Goal: Information Seeking & Learning: Find specific fact

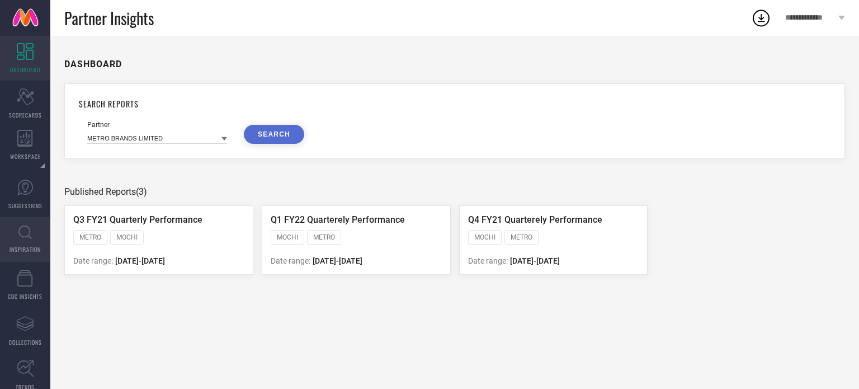
click at [23, 233] on icon at bounding box center [24, 232] width 13 height 14
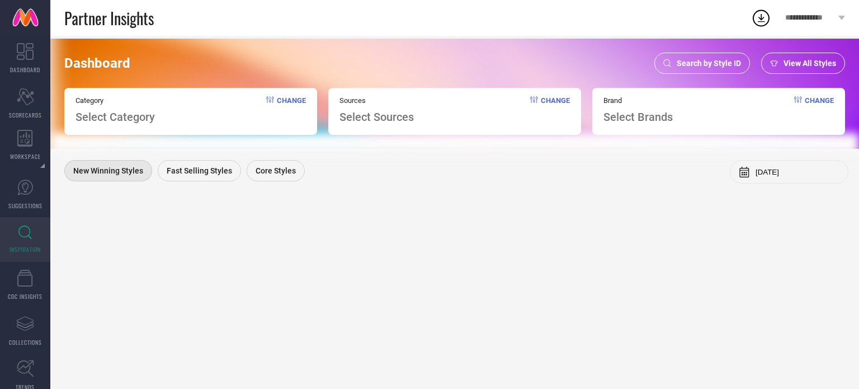
click at [687, 56] on div "Search by Style ID" at bounding box center [703, 63] width 96 height 21
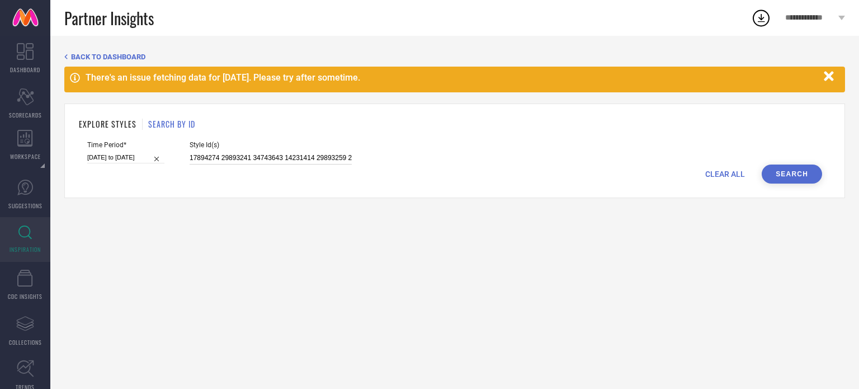
click at [266, 163] on input "17894274 29893241 34743643 14231414 29893259 21090844 20557938 16931942 3474366…" at bounding box center [271, 158] width 162 height 13
paste input "24394236 29893240 29893246 29893254 29893262 32522589 32522664 29860402 3252273…"
type input "24394236 29893240 29893246 29893254 29893262 32522589 32522664 29860402 3252273…"
select select "6"
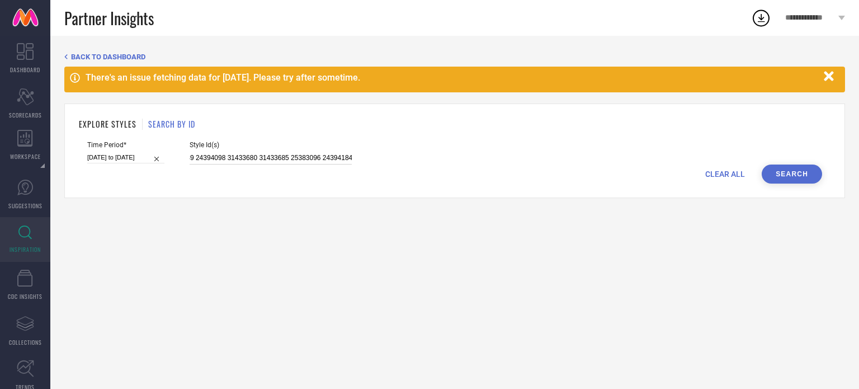
select select "2025"
select select "7"
select select "2025"
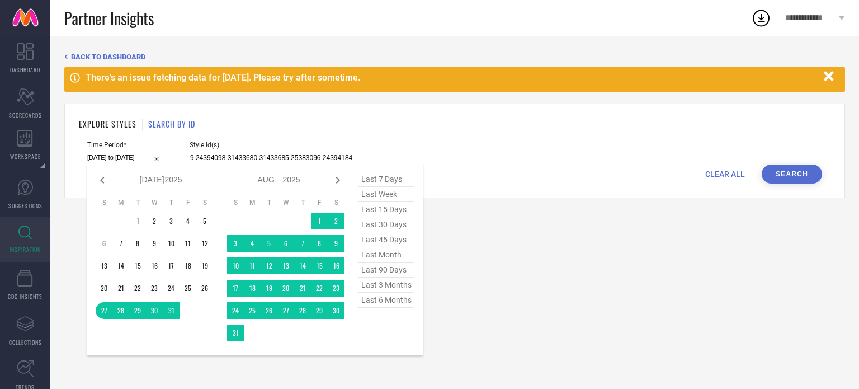
click at [125, 154] on input "[DATE] to [DATE]" at bounding box center [125, 158] width 77 height 12
type input "24394236 29893240 29893246 29893254 29893262 32522589 32522664 29860402 3252273…"
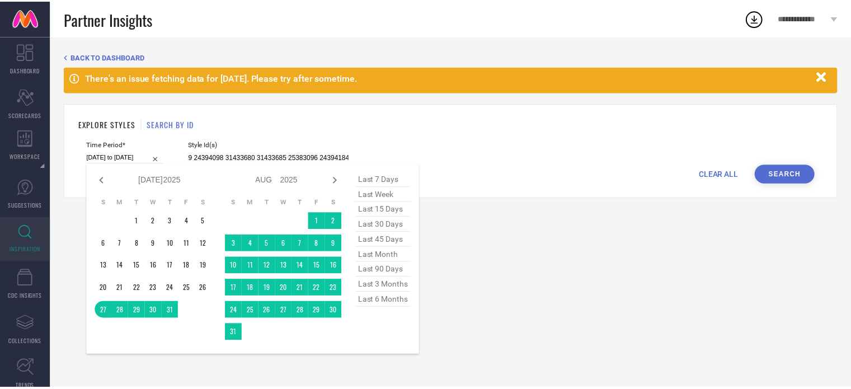
scroll to position [0, 0]
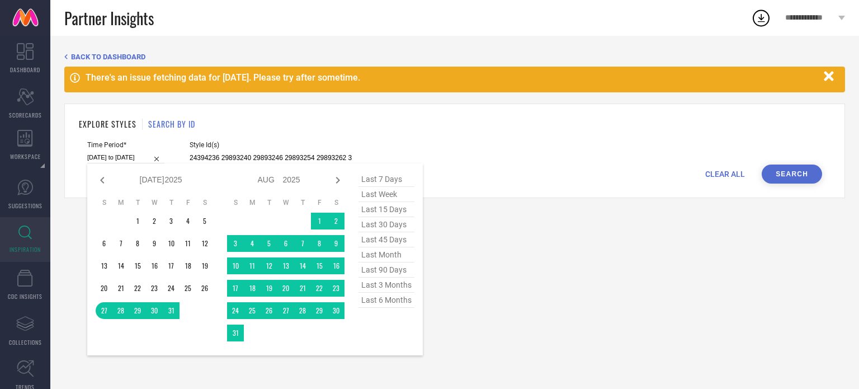
click at [378, 237] on span "last 45 days" at bounding box center [387, 239] width 56 height 15
type input "[DATE] to [DATE]"
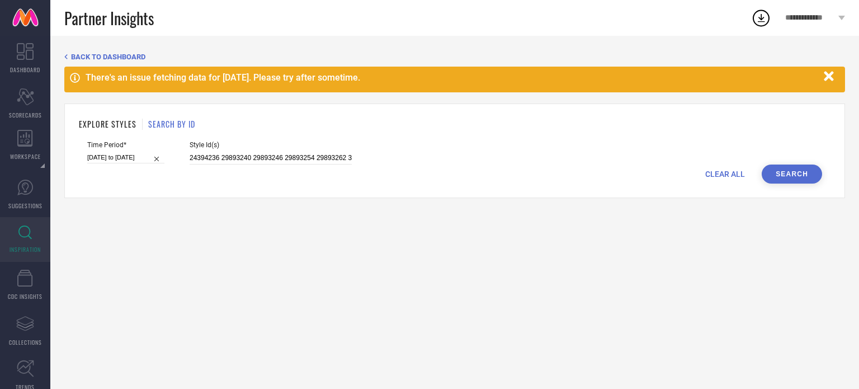
click at [798, 172] on button "Search" at bounding box center [792, 173] width 60 height 19
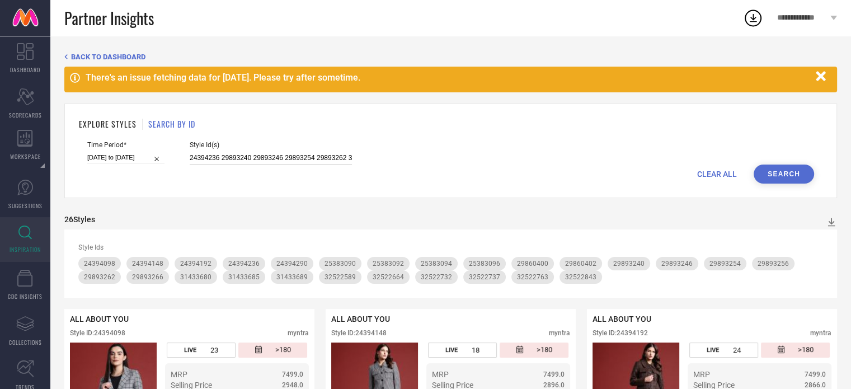
click at [261, 154] on input "24394236 29893240 29893246 29893254 29893262 32522589 32522664 29860402 3252273…" at bounding box center [271, 158] width 162 height 13
paste input "24394236 24394148 25383094 24394192 25383092 25383090 24394290 24394098 2538309…"
type input "24394236 24394148 25383094 24394192 25383092 25383090 24394290 24394098 2538309…"
click at [135, 157] on input "[DATE] to [DATE]" at bounding box center [125, 158] width 77 height 12
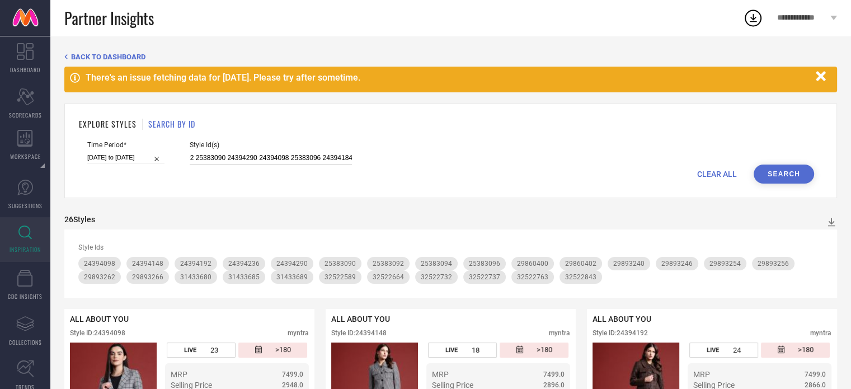
select select "6"
select select "2025"
select select "7"
select select "2025"
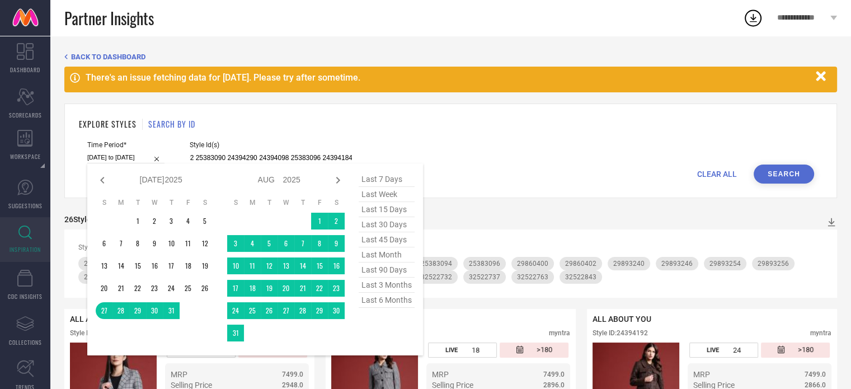
type input "24394236 24394148 25383094 24394192 25383092 25383090 24394290 24394098 2538309…"
click at [379, 307] on span "last 6 months" at bounding box center [387, 300] width 56 height 15
type input "[DATE] to [DATE]"
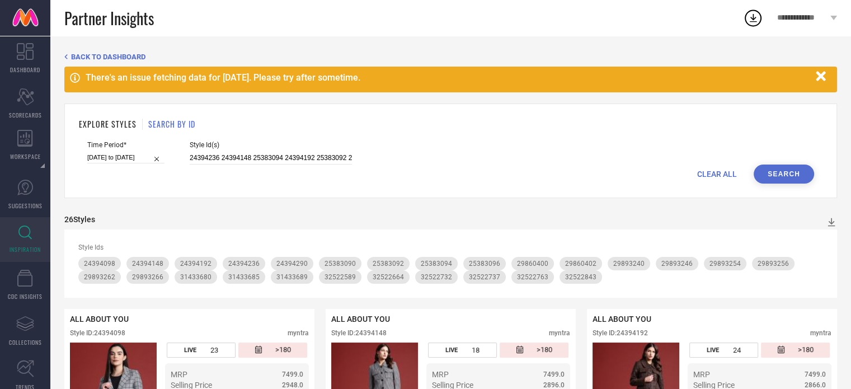
click at [774, 182] on button "Search" at bounding box center [784, 173] width 60 height 19
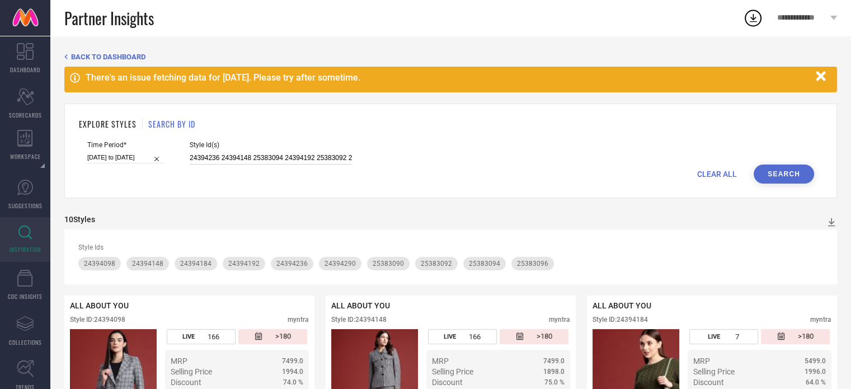
click at [294, 154] on input "24394236 24394148 25383094 24394192 25383092 25383090 24394290 24394098 2538309…" at bounding box center [271, 158] width 162 height 13
paste input "29893240 29893246 29893254 29860402 29893256 29860400"
type input "29893240 29893246 29893254 29860402 29893256 29860400"
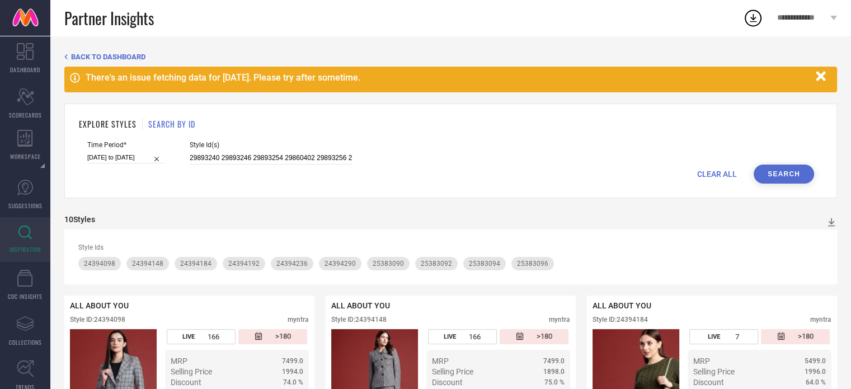
click at [784, 176] on button "Search" at bounding box center [784, 173] width 60 height 19
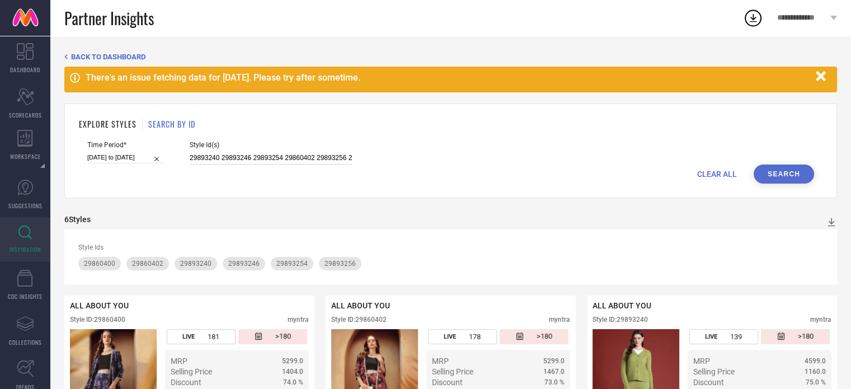
click at [242, 152] on input "29893240 29893246 29893254 29860402 29893256 29860400" at bounding box center [271, 158] width 162 height 13
paste input "31433689 31433680 31433685"
type input "31433689 31433680 31433685"
click at [787, 172] on button "Search" at bounding box center [784, 173] width 60 height 19
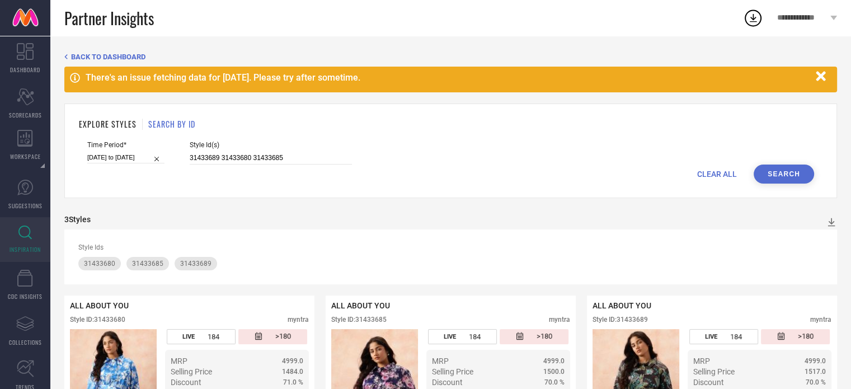
scroll to position [87, 0]
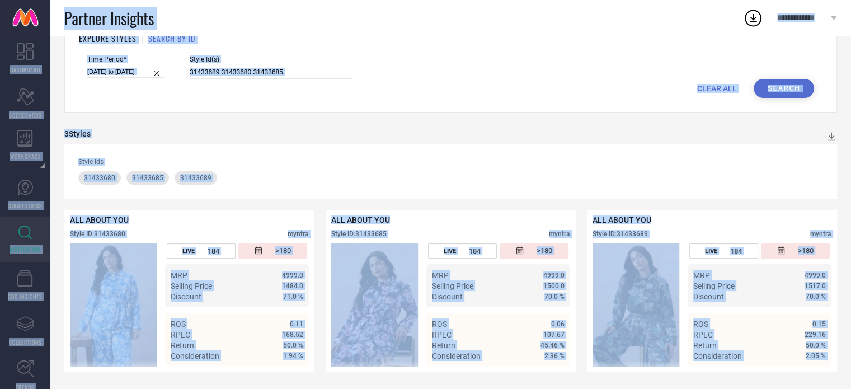
click at [304, 64] on div "Style Id(s) 31433689 31433680 31433685" at bounding box center [271, 66] width 162 height 23
click at [275, 83] on div "CLEAR ALL Search" at bounding box center [450, 88] width 727 height 19
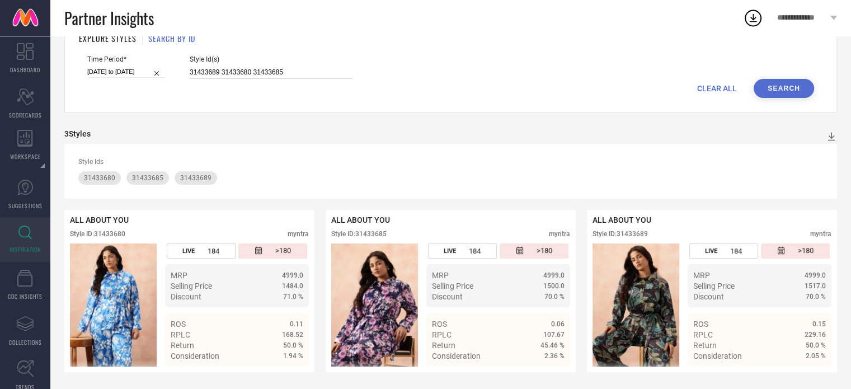
click at [249, 68] on input "31433689 31433680 31433685" at bounding box center [271, 72] width 162 height 13
paste input "32522589 32522664 32522732 32522763 32522843 32522737"
click at [794, 90] on button "Search" at bounding box center [784, 88] width 60 height 19
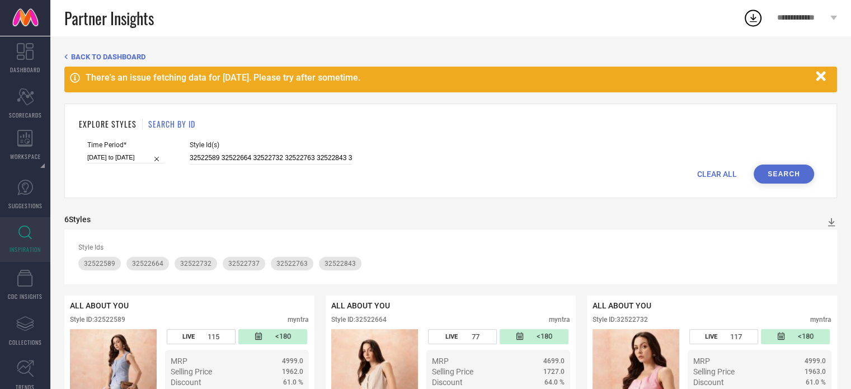
click at [255, 147] on span "Style Id(s)" at bounding box center [271, 145] width 162 height 8
click at [263, 158] on input "32522589 32522664 32522732 32522763 32522843 32522737" at bounding box center [271, 158] width 162 height 13
paste input "1149698 31149692 32466785 32466794 30129353 30129340 30129366 30129368 32496088"
type input "31149698 31149692 32466785 32466794 30129353 30129340 30129366 30129368 32496088"
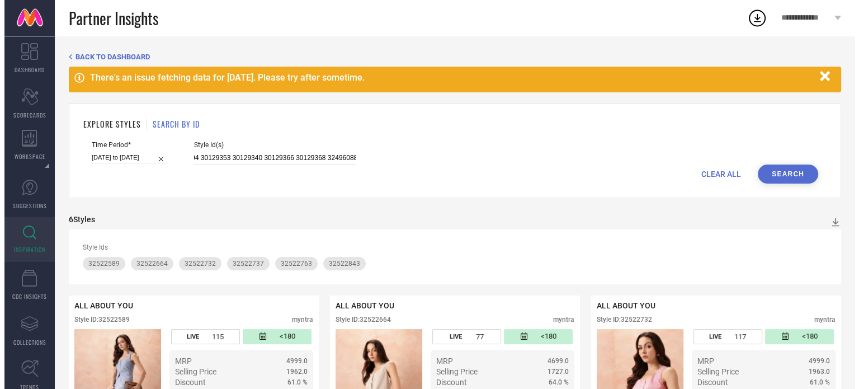
scroll to position [0, 0]
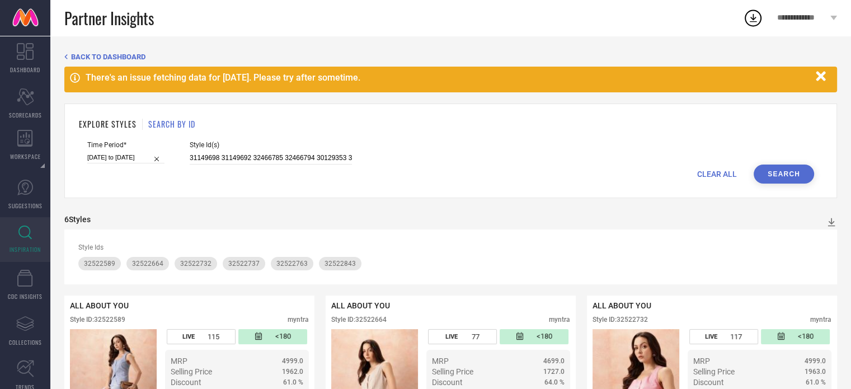
click at [784, 171] on button "Search" at bounding box center [784, 173] width 60 height 19
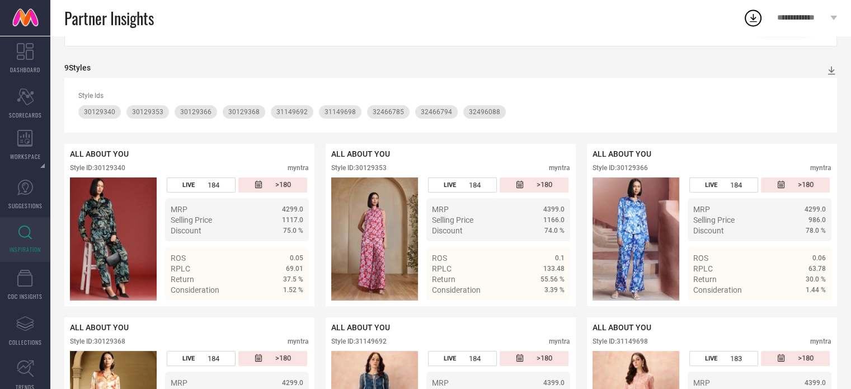
scroll to position [145, 0]
